Goal: Task Accomplishment & Management: Manage account settings

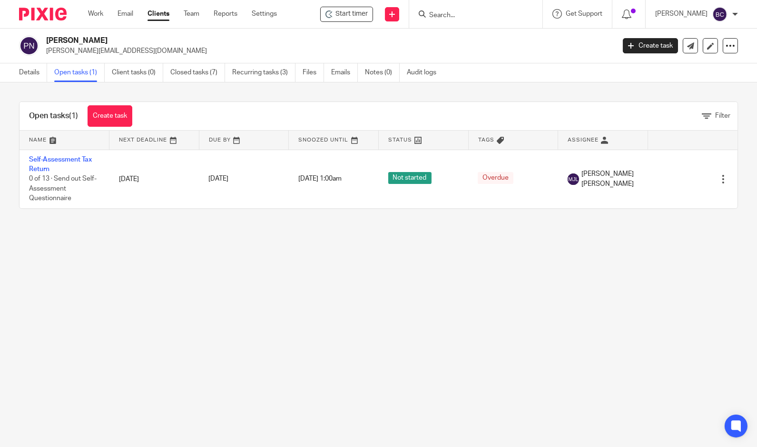
click at [503, 14] on input "Search" at bounding box center [471, 15] width 86 height 9
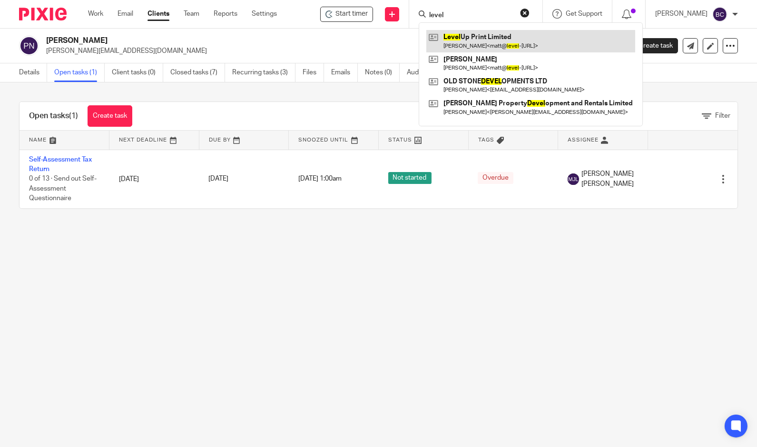
type input "level"
click at [500, 42] on link at bounding box center [531, 41] width 209 height 22
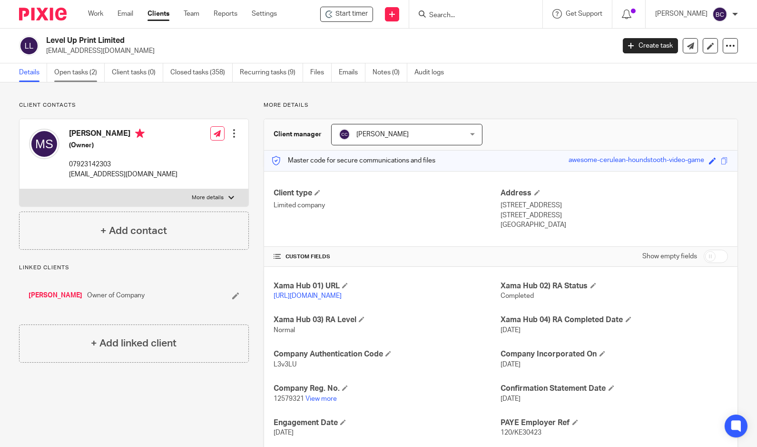
click at [76, 76] on link "Open tasks (2)" at bounding box center [79, 72] width 50 height 19
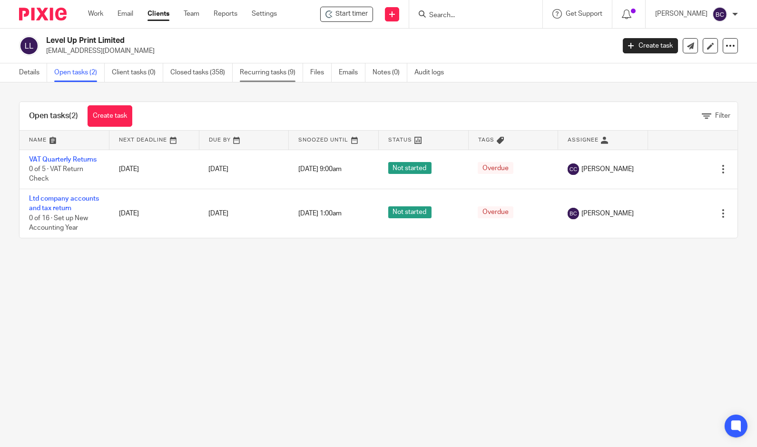
click at [260, 74] on link "Recurring tasks (9)" at bounding box center [271, 72] width 63 height 19
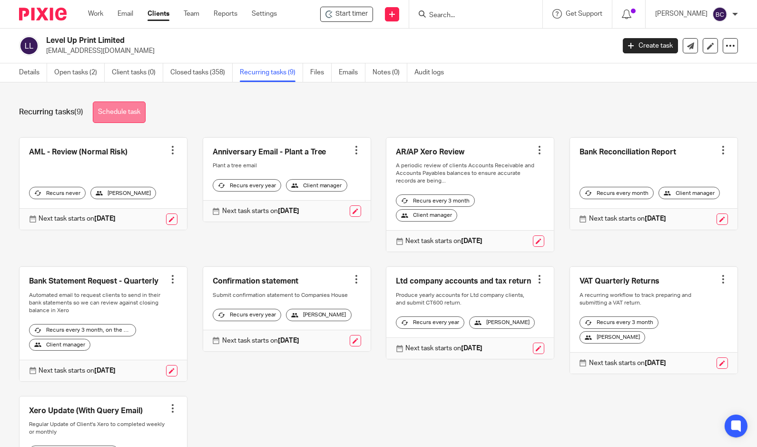
click at [137, 120] on link "Schedule task" at bounding box center [119, 111] width 53 height 21
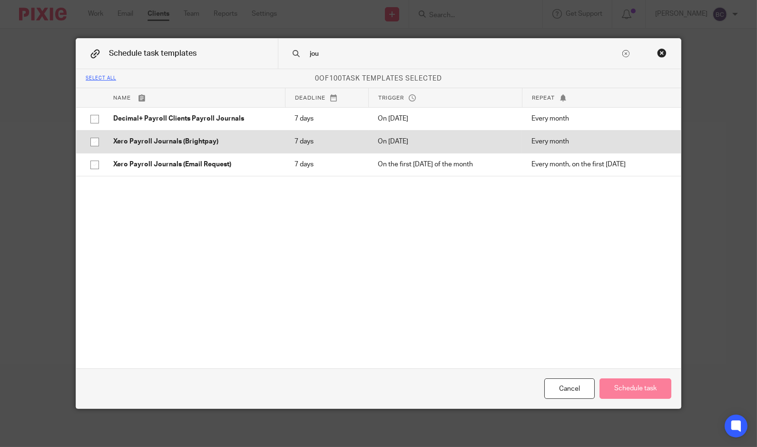
type input "jou"
click at [88, 139] on input "checkbox" at bounding box center [95, 142] width 18 height 18
checkbox input "true"
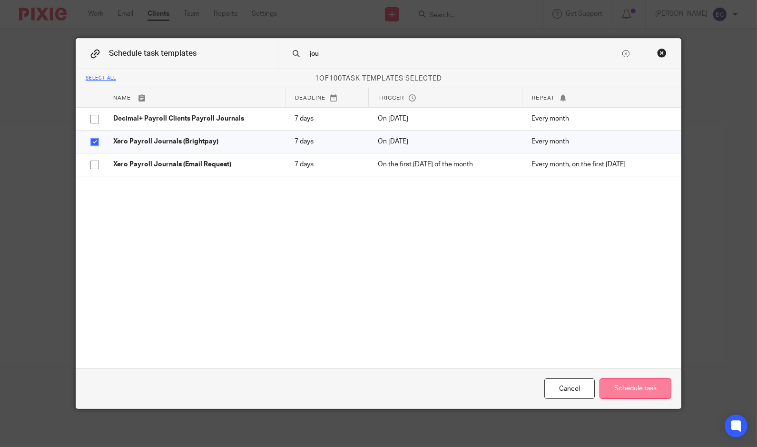
click at [617, 384] on button "Schedule task" at bounding box center [636, 388] width 72 height 20
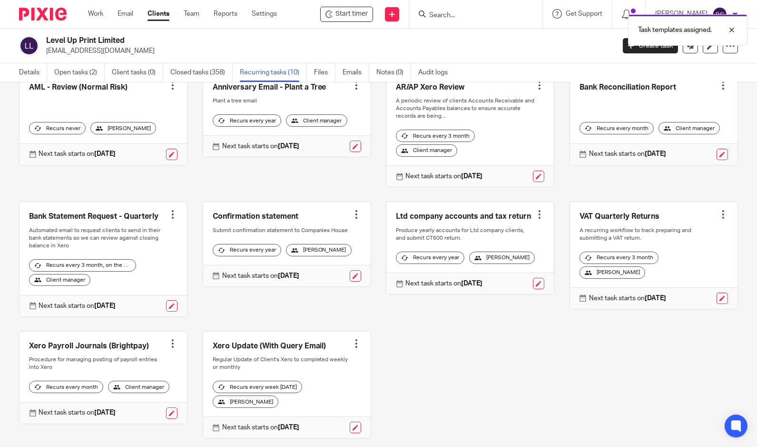
scroll to position [96, 0]
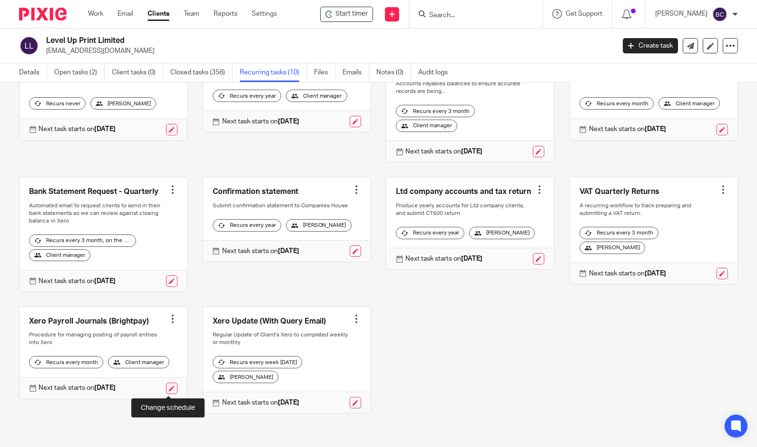
click at [171, 384] on link at bounding box center [171, 387] width 11 height 11
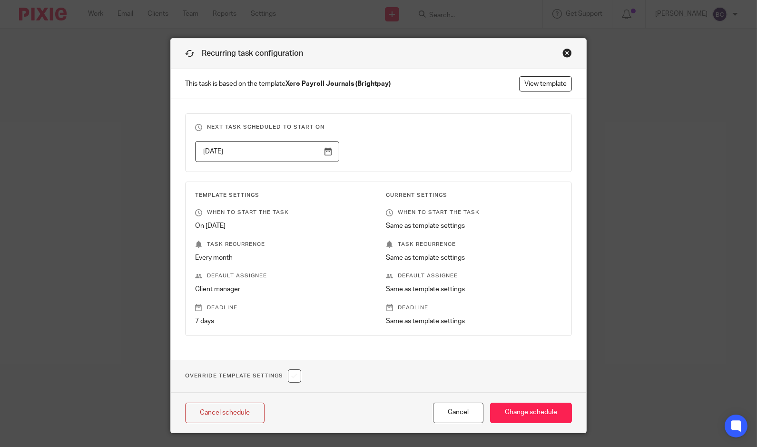
click at [322, 152] on input "[DATE]" at bounding box center [267, 151] width 144 height 21
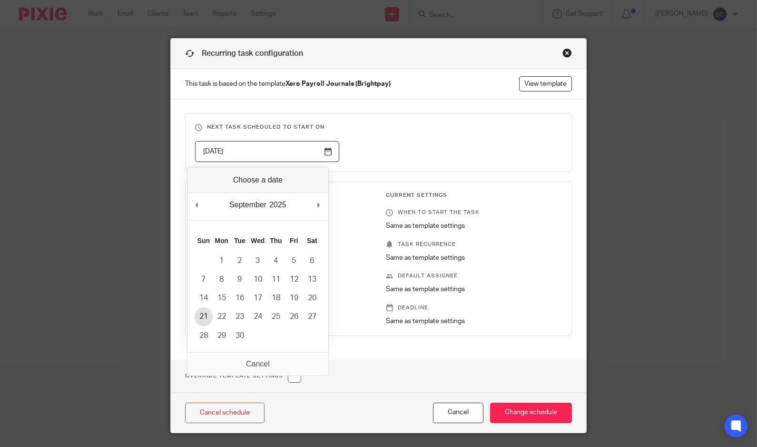
type input "[DATE]"
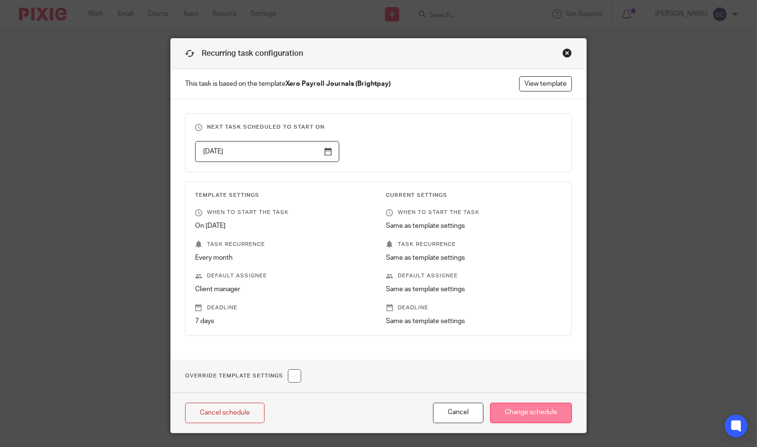
click at [495, 405] on input "Change schedule" at bounding box center [531, 412] width 82 height 20
